Goal: Find specific page/section: Find specific page/section

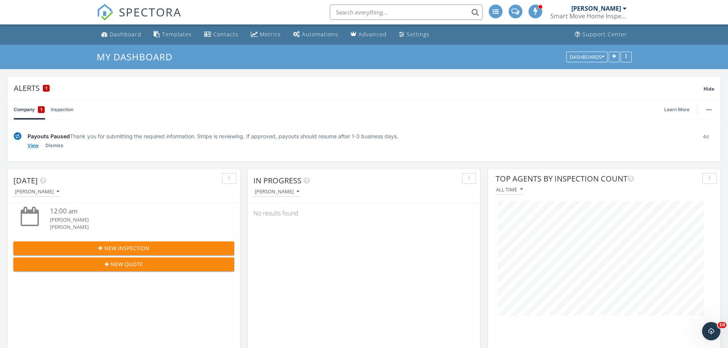
click at [29, 146] on link "View" at bounding box center [33, 146] width 11 height 8
click at [265, 36] on div "Metrics" at bounding box center [270, 34] width 21 height 7
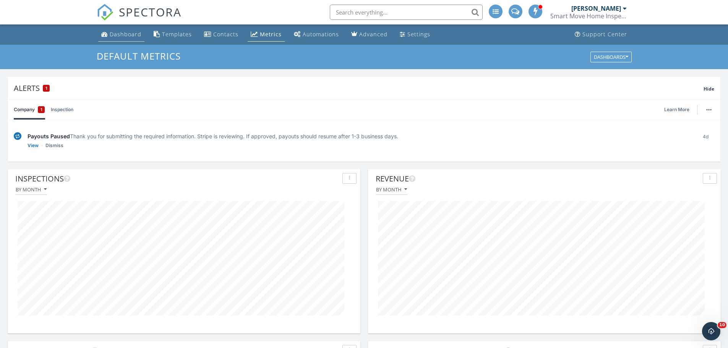
click at [135, 36] on div "Dashboard" at bounding box center [126, 34] width 32 height 7
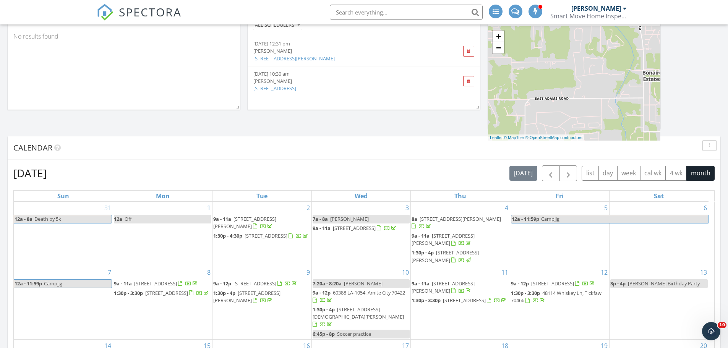
scroll to position [41, 0]
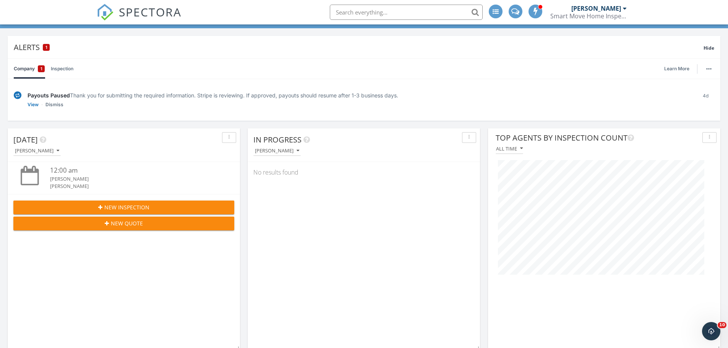
click at [402, 13] on input "text" at bounding box center [406, 12] width 153 height 15
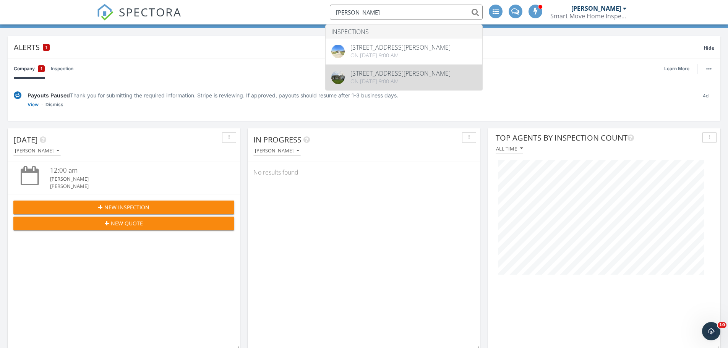
type input "clifford"
